Goal: Task Accomplishment & Management: Manage account settings

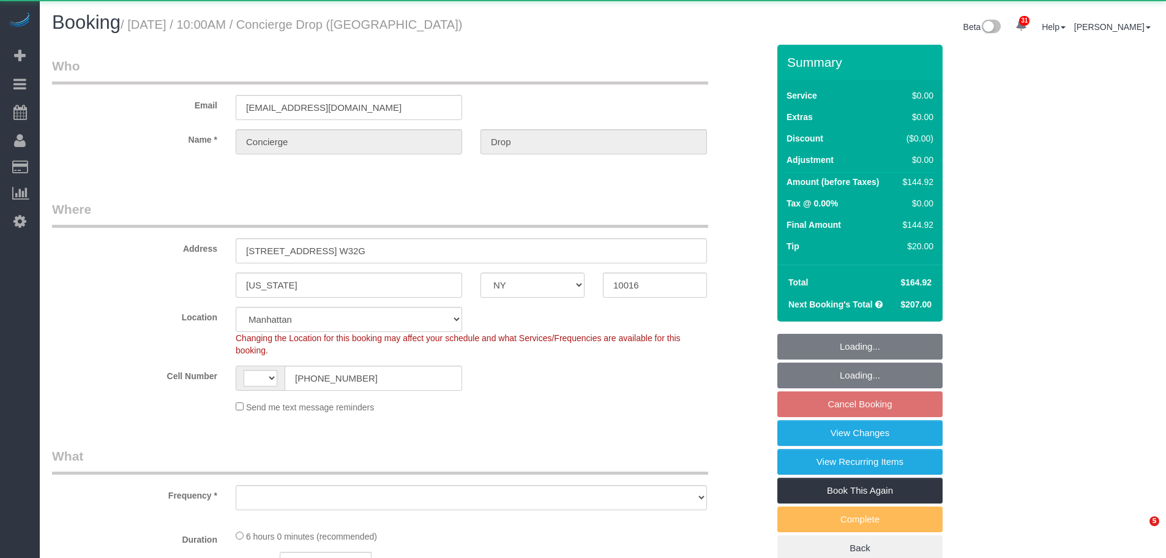
select select "NY"
select select "string:[GEOGRAPHIC_DATA]"
select select "object:916"
select select "string:stripe-pm_1RaQn24VGloSiKo7zeOF73Wj"
select select "2"
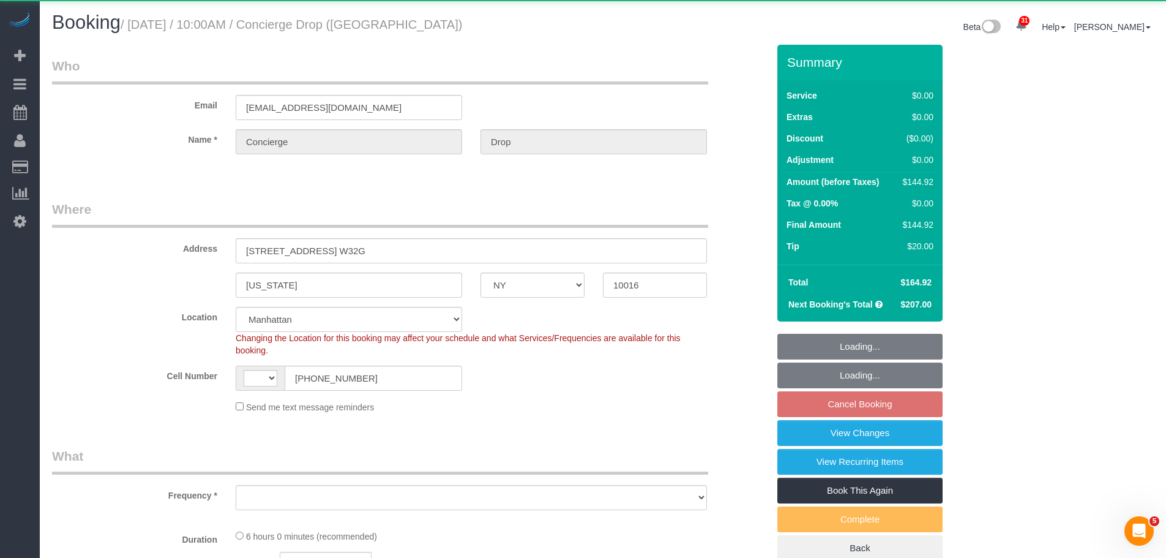
select select "2"
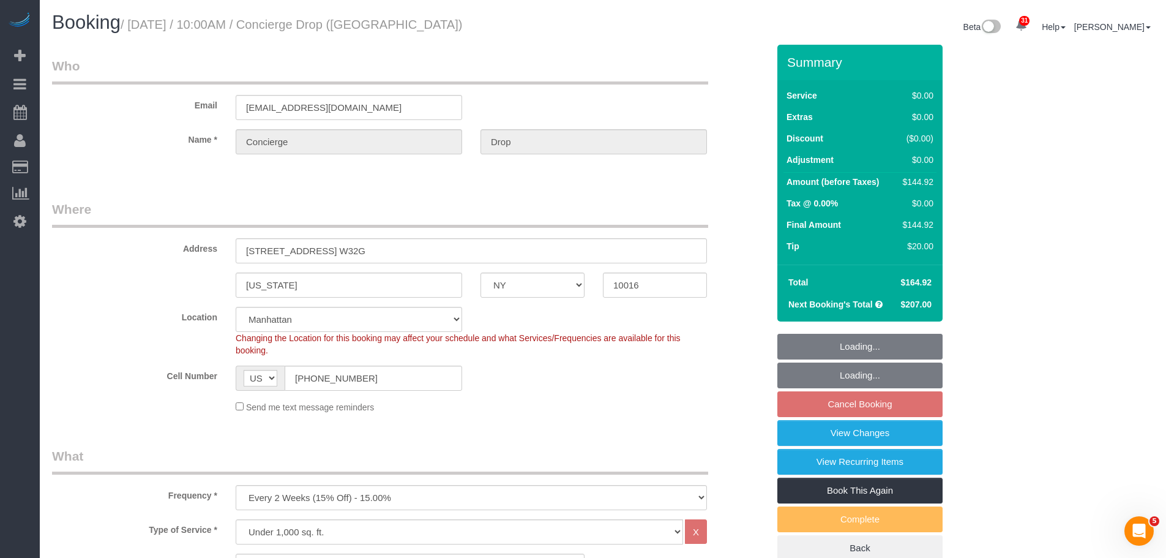
select select "number:89"
select select "number:90"
select select "number:15"
select select "number:6"
select select "2"
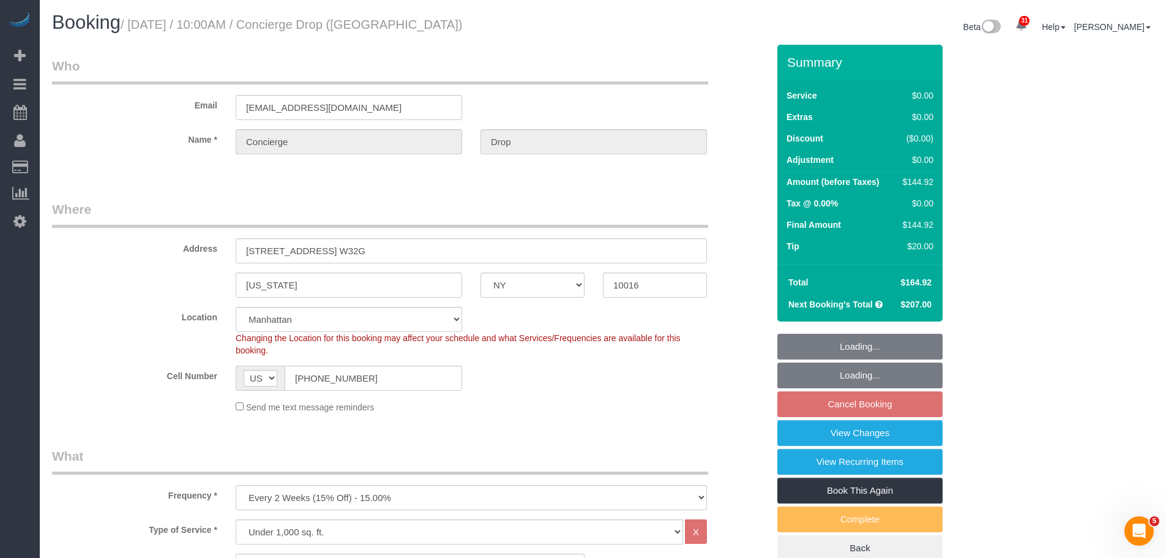
select select "2"
select select "object:1101"
select select "spot3"
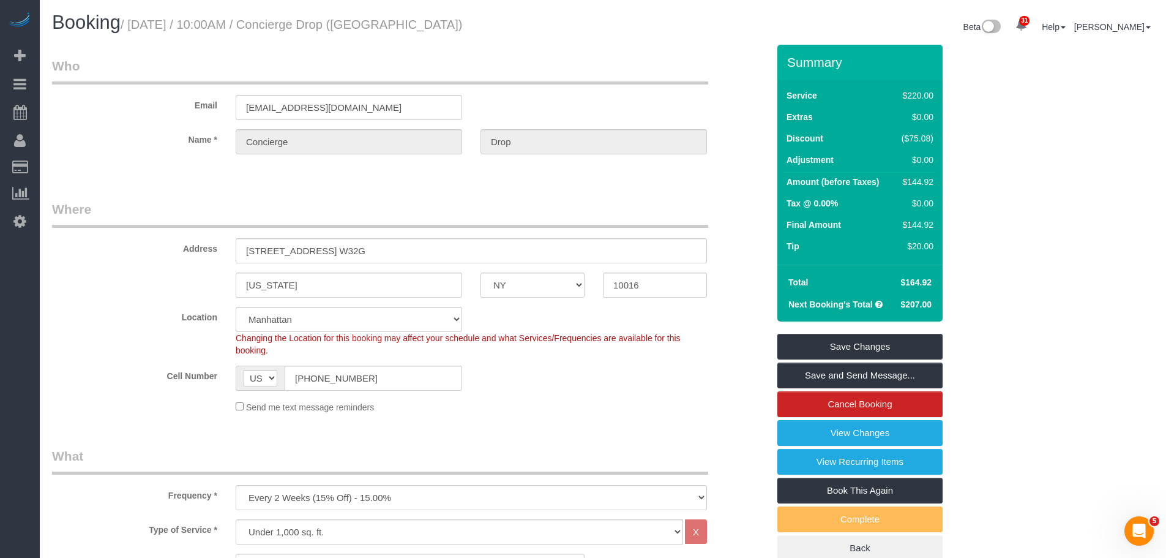
click at [525, 228] on div "Address [STREET_ADDRESS] W32G" at bounding box center [410, 231] width 735 height 63
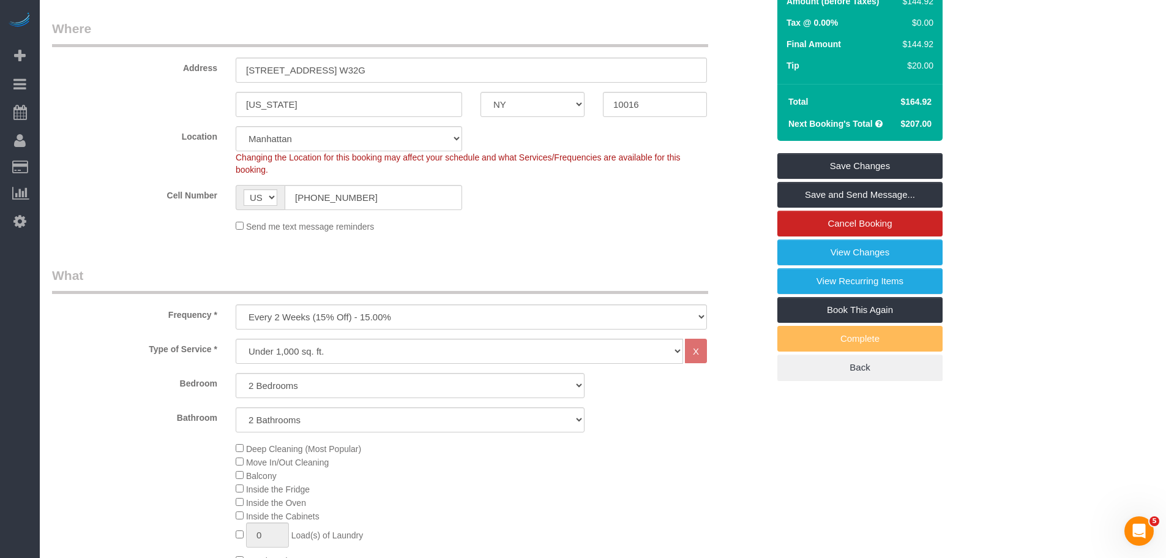
scroll to position [61, 0]
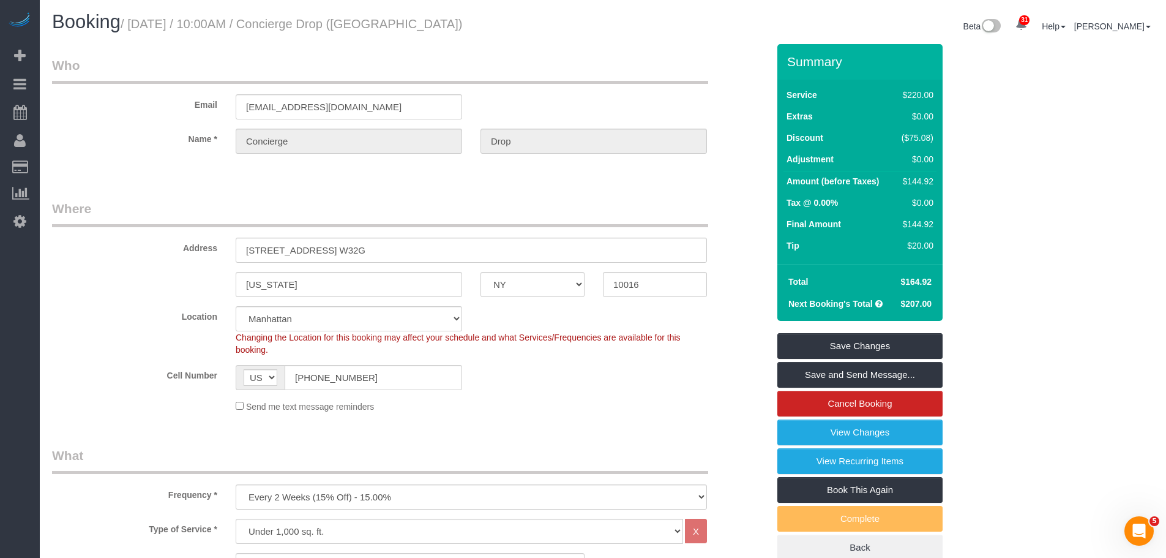
scroll to position [0, 0]
